Goal: Transaction & Acquisition: Book appointment/travel/reservation

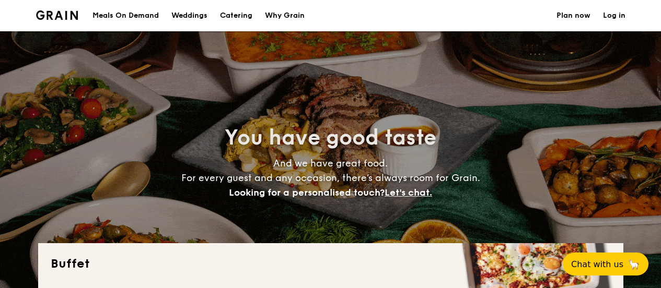
select select
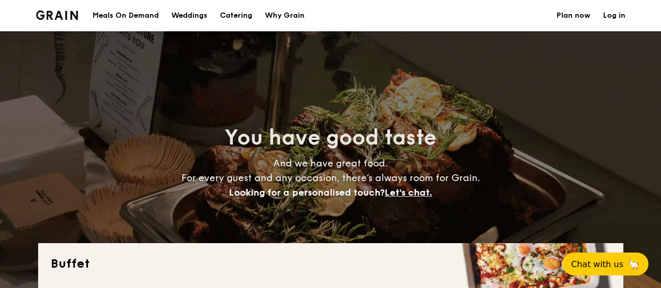
click at [238, 16] on h1 "Catering" at bounding box center [236, 15] width 32 height 31
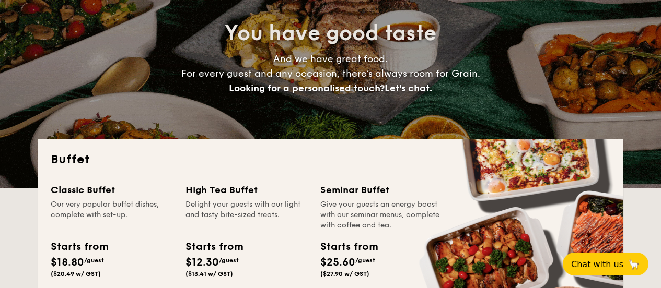
scroll to position [209, 0]
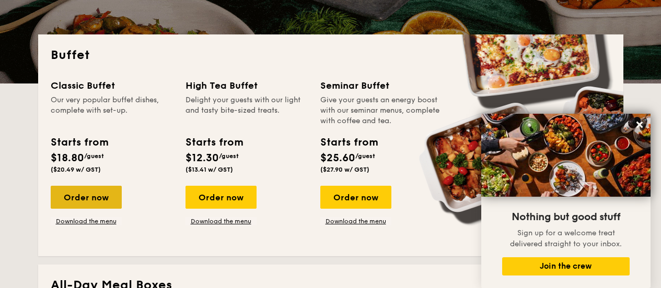
click at [90, 197] on div "Order now" at bounding box center [86, 197] width 71 height 23
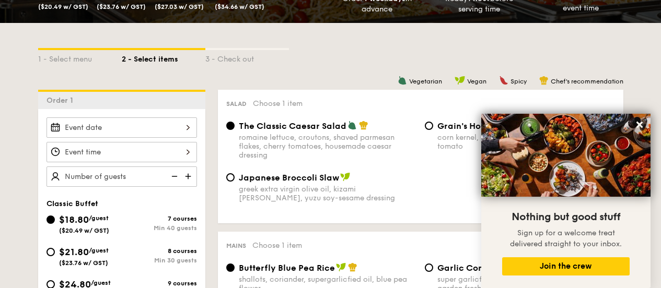
scroll to position [261, 0]
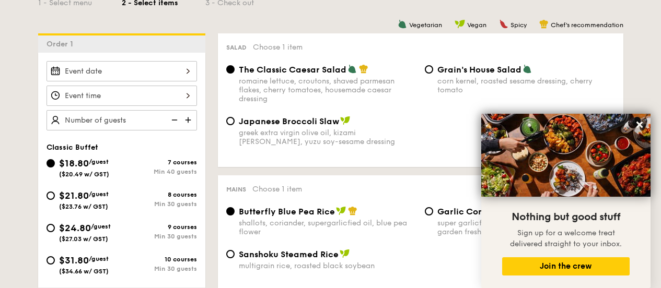
drag, startPoint x: 181, startPoint y: 136, endPoint x: 82, endPoint y: 196, distance: 115.8
click at [140, 167] on div "Classic Buffet $18.80 /guest ($20.49 w/ GST) 7 courses Min 40 guests $21.80 /gu…" at bounding box center [121, 204] width 167 height 302
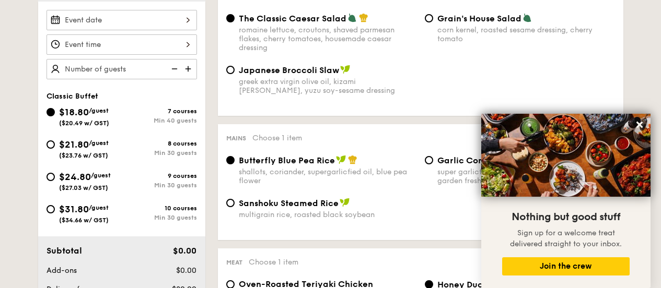
scroll to position [313, 0]
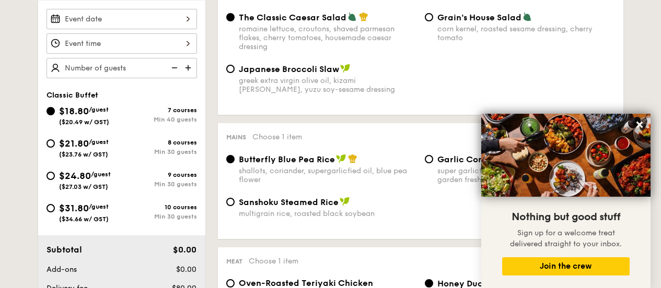
click at [49, 204] on div "$31.80 /guest ($34.66 w/ GST)" at bounding box center [83, 212] width 75 height 22
click at [49, 204] on input "$31.80 /guest ($34.66 w/ GST) 10 courses Min 30 guests" at bounding box center [50, 208] width 8 height 8
radio input "true"
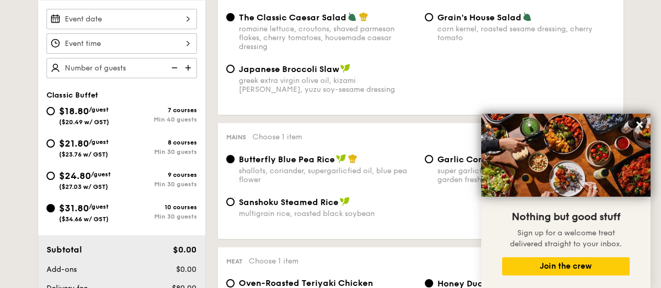
radio input "true"
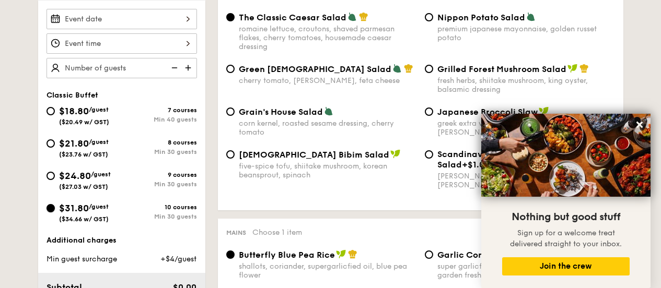
scroll to position [261, 0]
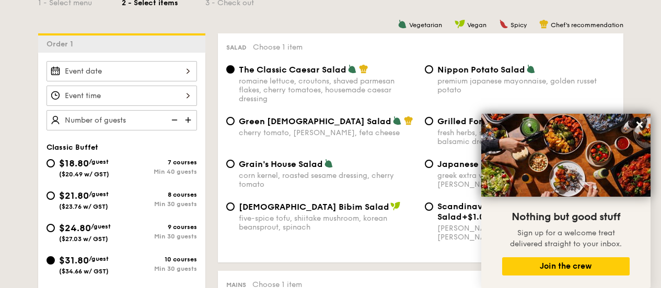
click at [160, 69] on div at bounding box center [121, 71] width 150 height 20
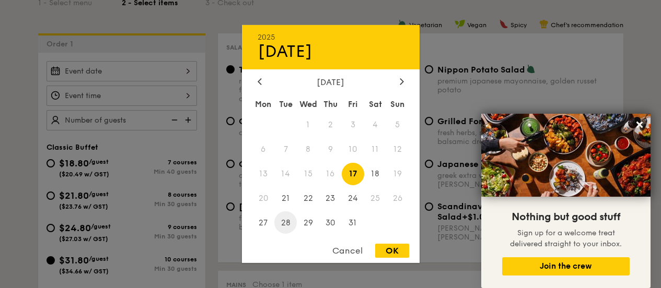
click at [291, 226] on span "28" at bounding box center [285, 223] width 22 height 22
click at [395, 252] on div "OK" at bounding box center [392, 251] width 34 height 14
type input "[DATE]"
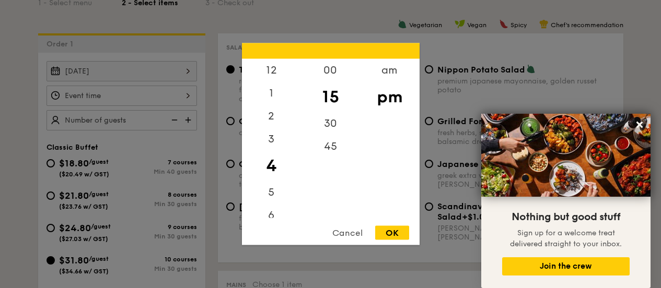
click at [189, 95] on div "12 1 2 3 4 5 6 7 8 9 10 11 00 15 30 45 am pm Cancel OK" at bounding box center [121, 96] width 150 height 20
click at [332, 124] on div "30" at bounding box center [330, 127] width 59 height 30
click at [391, 234] on div "OK" at bounding box center [392, 233] width 34 height 14
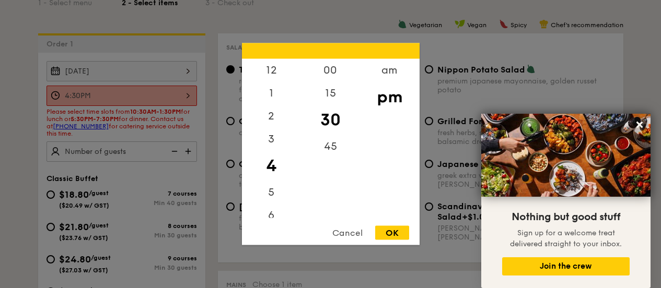
click at [124, 96] on div "4:30PM 12 1 2 3 4 5 6 7 8 9 10 11 00 15 30 45 am pm Cancel OK" at bounding box center [121, 96] width 150 height 20
click at [266, 193] on div "5" at bounding box center [271, 196] width 59 height 30
click at [394, 235] on div "OK" at bounding box center [392, 233] width 34 height 14
type input "5:30PM"
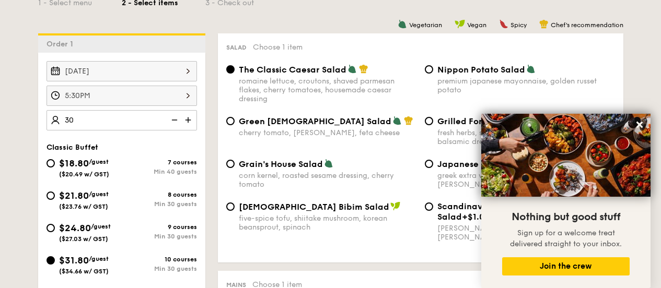
type input "3"
type input "4"
type input "35 guests"
click at [636, 126] on icon at bounding box center [639, 124] width 9 height 9
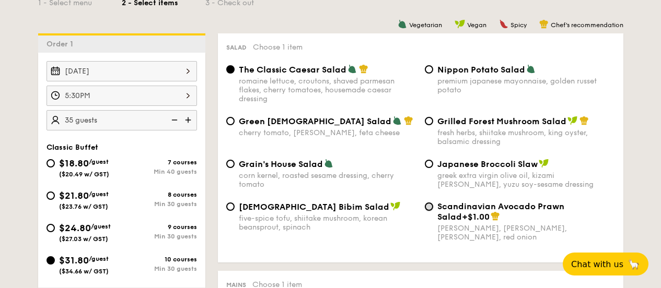
click at [429, 207] on input "Scandinavian Avocado Prawn Salad +$1.00 virgin [PERSON_NAME] dressing, dijon mu…" at bounding box center [429, 207] width 8 height 8
radio input "true"
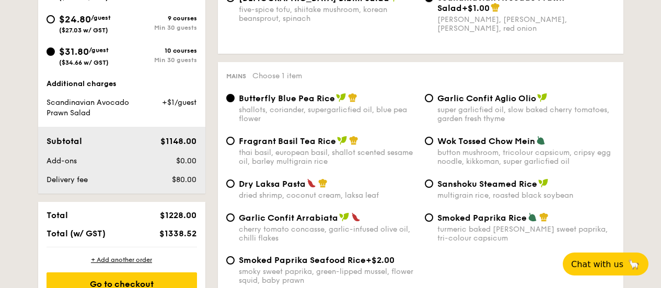
scroll to position [522, 0]
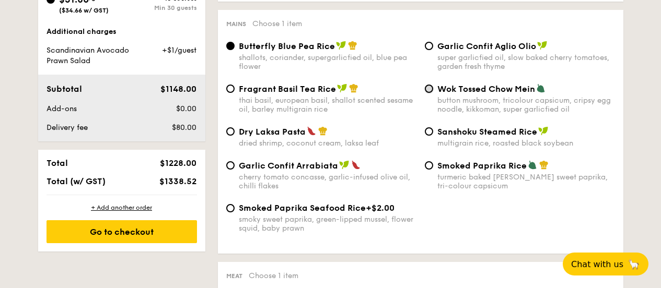
click at [427, 93] on input "Wok Tossed Chow Mein button mushroom, tricolour capsicum, cripsy egg noodle, ki…" at bounding box center [429, 89] width 8 height 8
radio input "true"
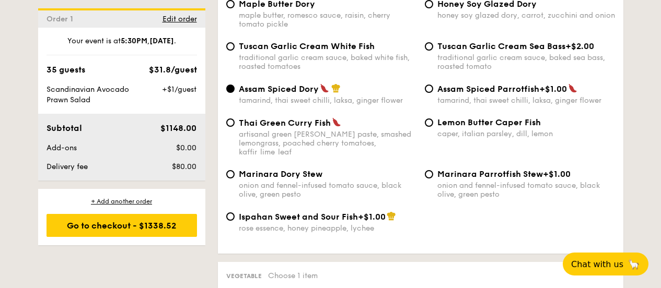
scroll to position [1044, 0]
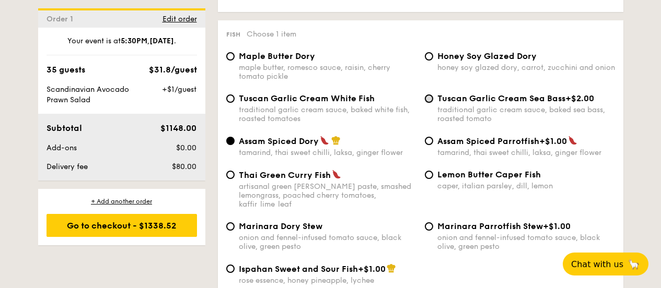
click at [426, 95] on input "Tuscan Garlic Cream Sea Bass +$2.00 traditional garlic cream sauce, baked sea b…" at bounding box center [429, 99] width 8 height 8
radio input "true"
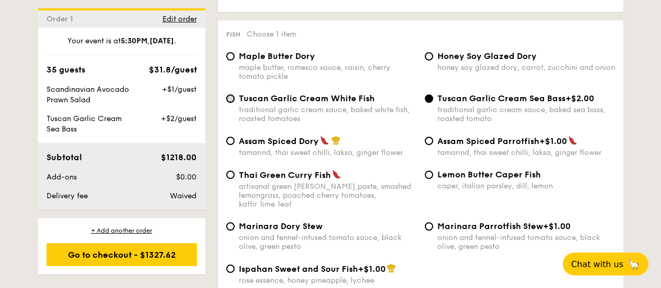
click at [232, 95] on input "Tuscan Garlic Cream White Fish traditional garlic cream sauce, baked white fish…" at bounding box center [230, 99] width 8 height 8
radio input "true"
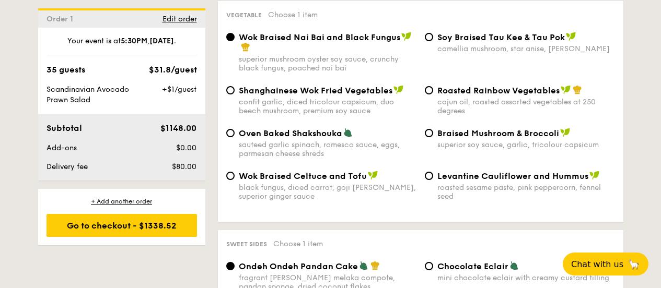
scroll to position [1306, 0]
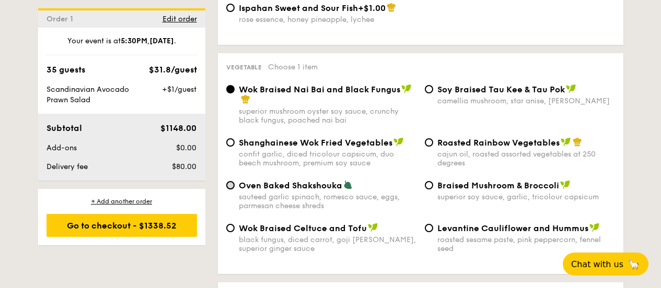
click at [230, 181] on input "Oven Baked Shakshouka sauteed garlic spinach, romesco sauce, eggs, parmesan che…" at bounding box center [230, 185] width 8 height 8
radio input "true"
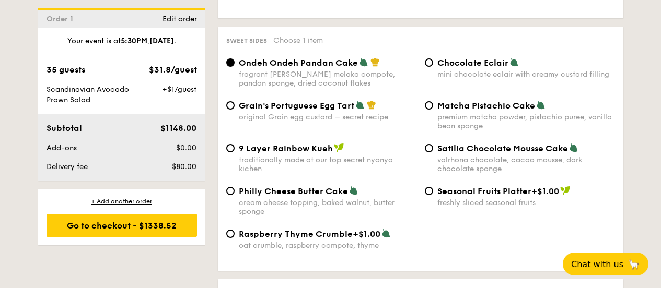
scroll to position [1567, 0]
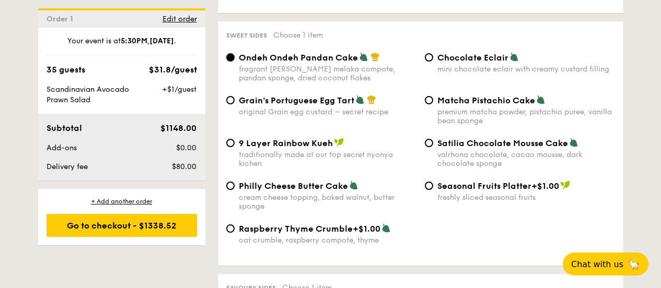
click at [243, 181] on span "Philly Cheese Butter Cake" at bounding box center [293, 186] width 109 height 10
click at [234, 182] on input "Philly Cheese Butter Cake cream cheese topping, baked walnut, butter sponge" at bounding box center [230, 186] width 8 height 8
radio input "true"
click at [327, 96] on span "Grain's Portuguese Egg Tart" at bounding box center [296, 101] width 115 height 10
click at [234, 96] on input "Grain's Portuguese Egg Tart original Grain egg custard – secret recipe" at bounding box center [230, 100] width 8 height 8
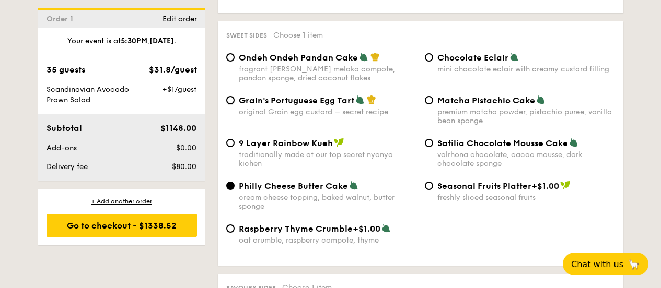
radio input "true"
click at [319, 181] on span "Philly Cheese Butter Cake" at bounding box center [293, 186] width 109 height 10
click at [234, 182] on input "Philly Cheese Butter Cake cream cheese topping, baked walnut, butter sponge" at bounding box center [230, 186] width 8 height 8
radio input "true"
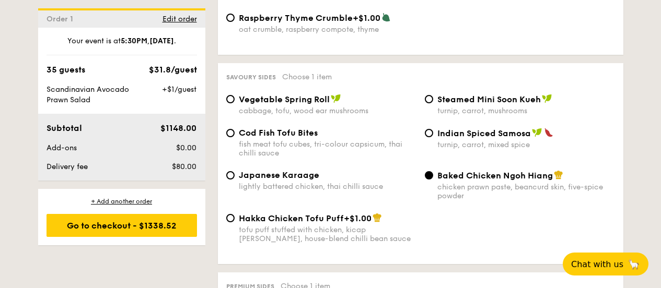
scroll to position [1828, 0]
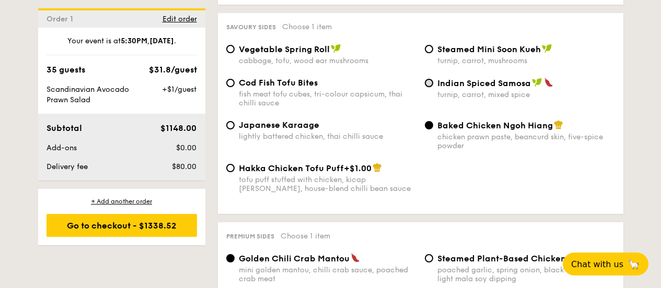
click at [428, 79] on input "Indian Spiced Samosa turnip, carrot, mixed spice" at bounding box center [429, 83] width 8 height 8
radio input "true"
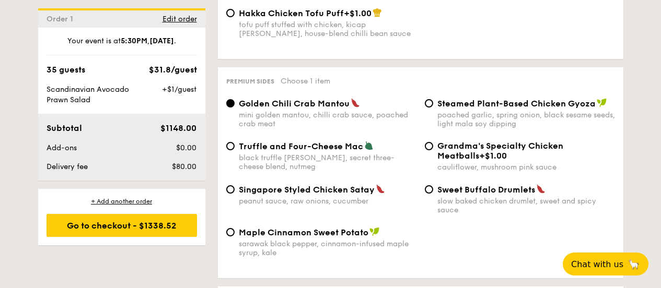
scroll to position [1985, 0]
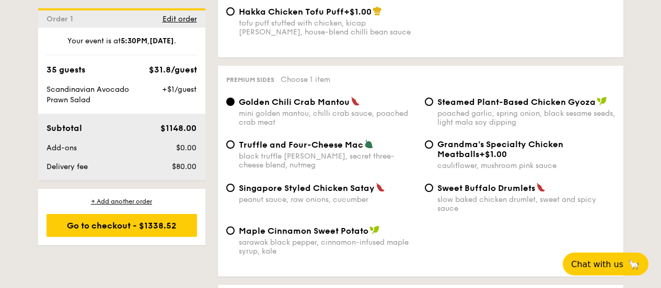
click at [334, 183] on span "Singapore Styled Chicken Satay" at bounding box center [307, 188] width 136 height 10
click at [234, 184] on input "Singapore Styled Chicken Satay peanut sauce, raw onions, cucumber" at bounding box center [230, 188] width 8 height 8
radio input "true"
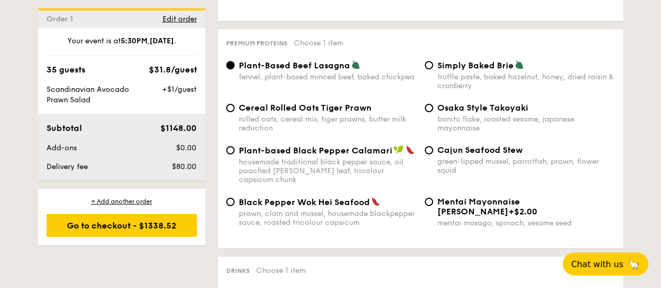
scroll to position [2246, 0]
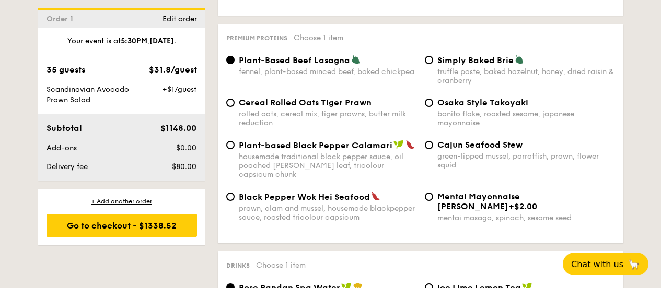
click at [357, 176] on div "Plant-based Black Pepper Calamari housemade traditional black pepper sauce, oil…" at bounding box center [420, 166] width 397 height 52
click at [354, 192] on span "Black Pepper Wok Hei Seafood" at bounding box center [304, 197] width 131 height 10
click at [234, 193] on input "Black Pepper Wok Hei Seafood prawn, clam and mussel, housemade blackpepper sauc…" at bounding box center [230, 197] width 8 height 8
radio input "true"
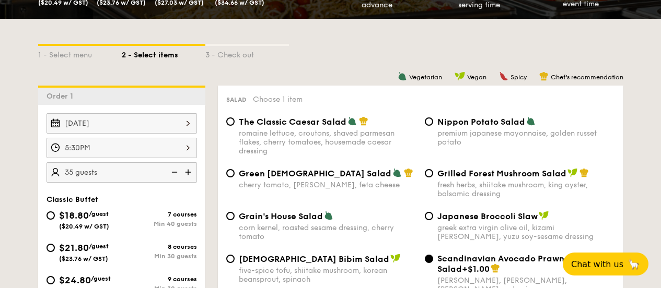
scroll to position [261, 0]
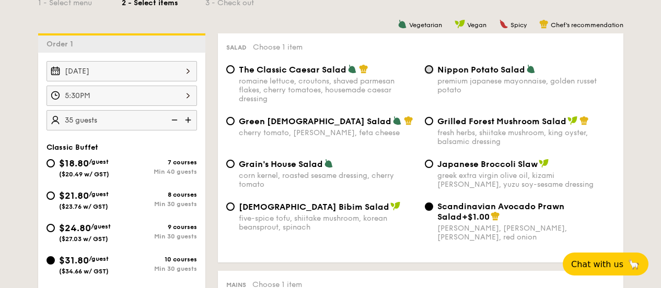
click at [428, 68] on input "Nippon Potato Salad premium japanese mayonnaise, golden russet potato" at bounding box center [429, 69] width 8 height 8
radio input "true"
click at [356, 84] on div "romaine lettuce, croutons, shaved parmesan flakes, cherry tomatoes, housemade c…" at bounding box center [328, 90] width 178 height 27
click at [234, 74] on input "The Classic Caesar Salad romaine lettuce, croutons, shaved parmesan flakes, che…" at bounding box center [230, 69] width 8 height 8
radio input "true"
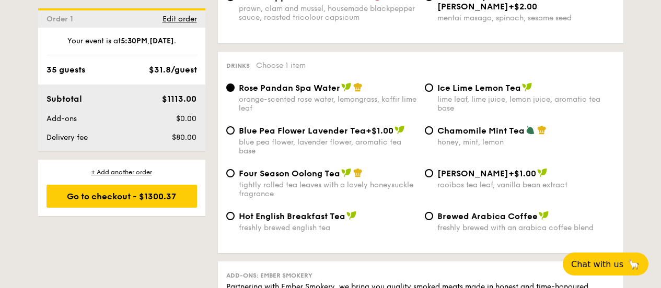
scroll to position [2455, 0]
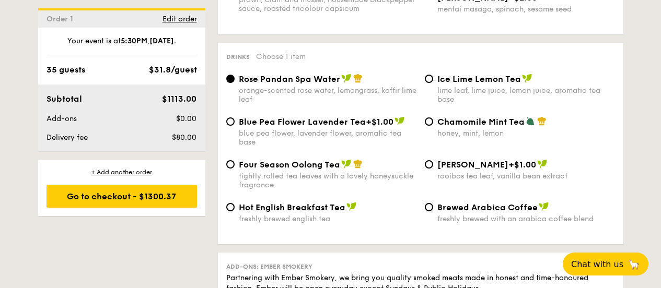
click at [321, 160] on span "Four Season Oolong Tea" at bounding box center [289, 165] width 101 height 10
click at [234, 160] on input "Four Season Oolong Tea tightly rolled tea leaves with a lovely honeysuckle frag…" at bounding box center [230, 164] width 8 height 8
radio input "true"
click at [459, 74] on span "Ice Lime Lemon Tea" at bounding box center [479, 79] width 84 height 10
click at [433, 75] on input "Ice Lime Lemon Tea lime leaf, lime juice, lemon juice, aromatic tea base" at bounding box center [429, 79] width 8 height 8
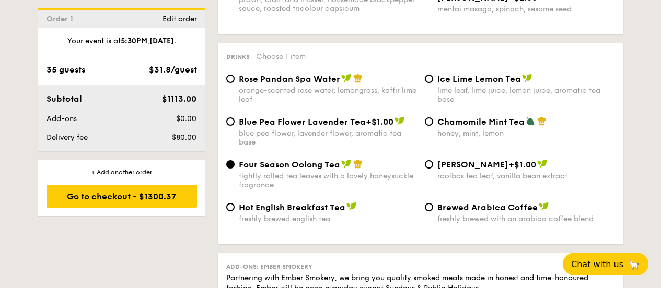
radio input "true"
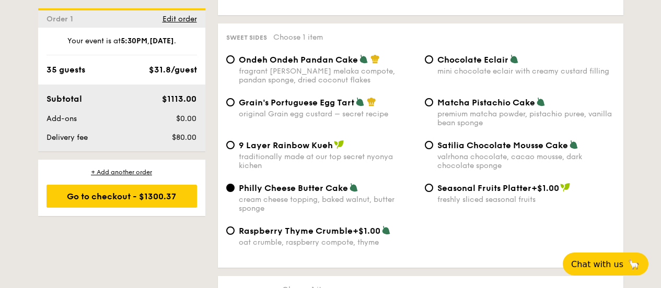
scroll to position [1567, 0]
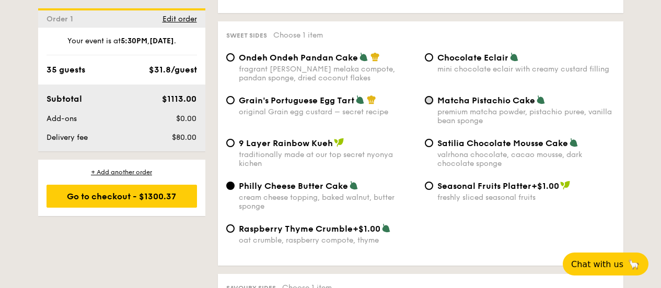
click at [429, 96] on input "Matcha Pistachio Cake premium matcha powder, pistachio puree, vanilla bean spon…" at bounding box center [429, 100] width 8 height 8
radio input "true"
